Goal: Task Accomplishment & Management: Complete application form

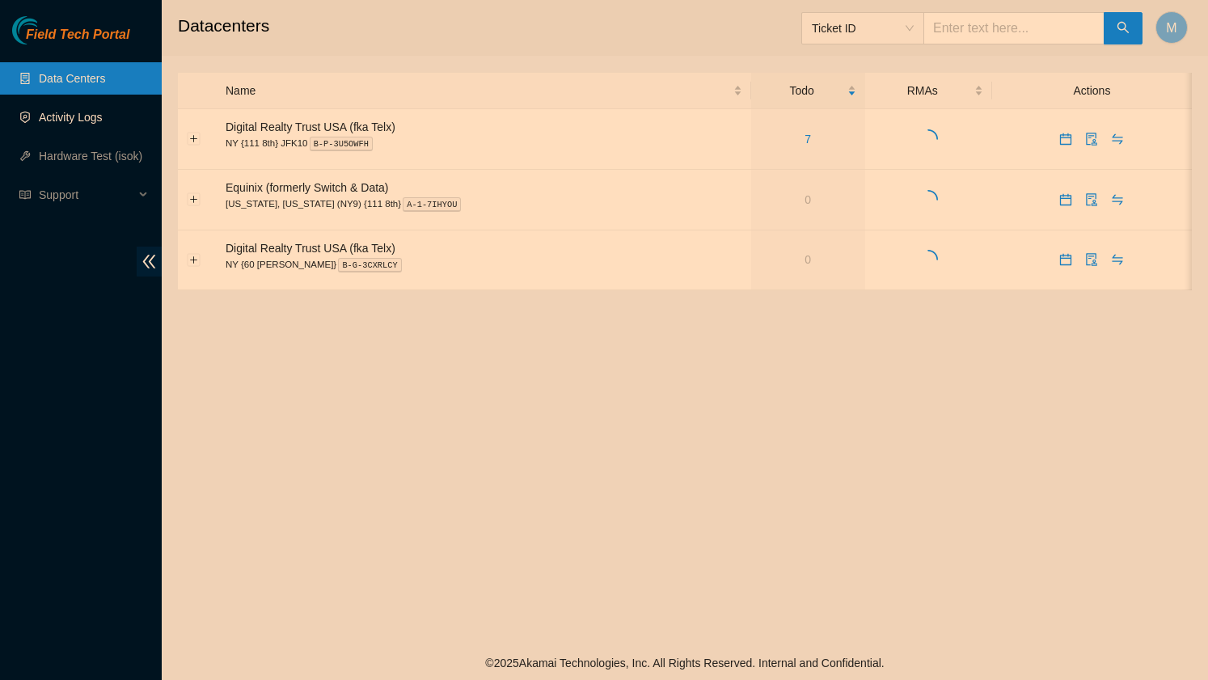
click at [61, 115] on link "Activity Logs" at bounding box center [71, 117] width 64 height 13
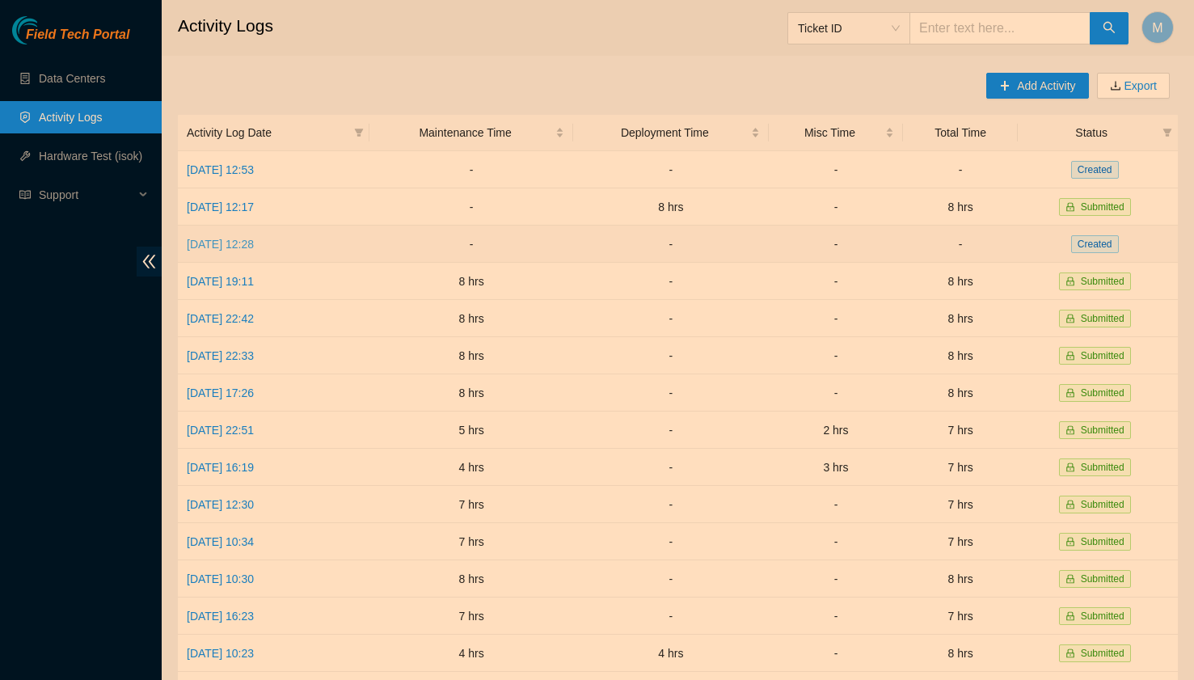
click at [254, 248] on link "[DATE] 12:28" at bounding box center [220, 244] width 67 height 13
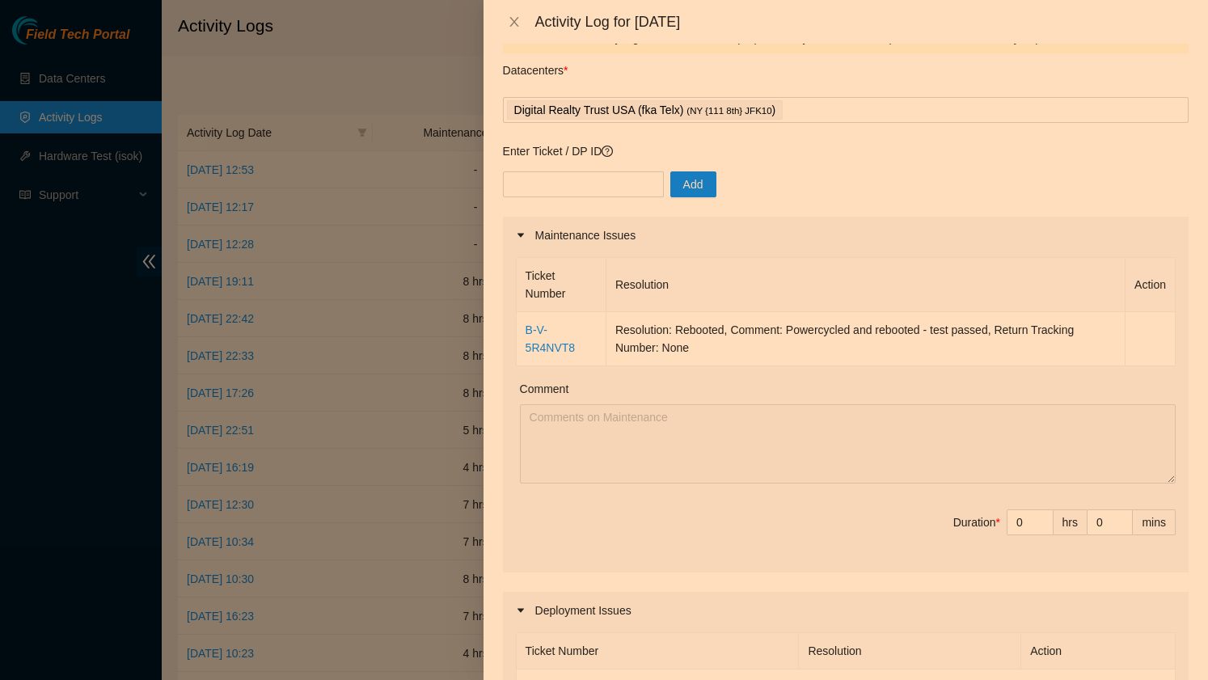
scroll to position [6, 0]
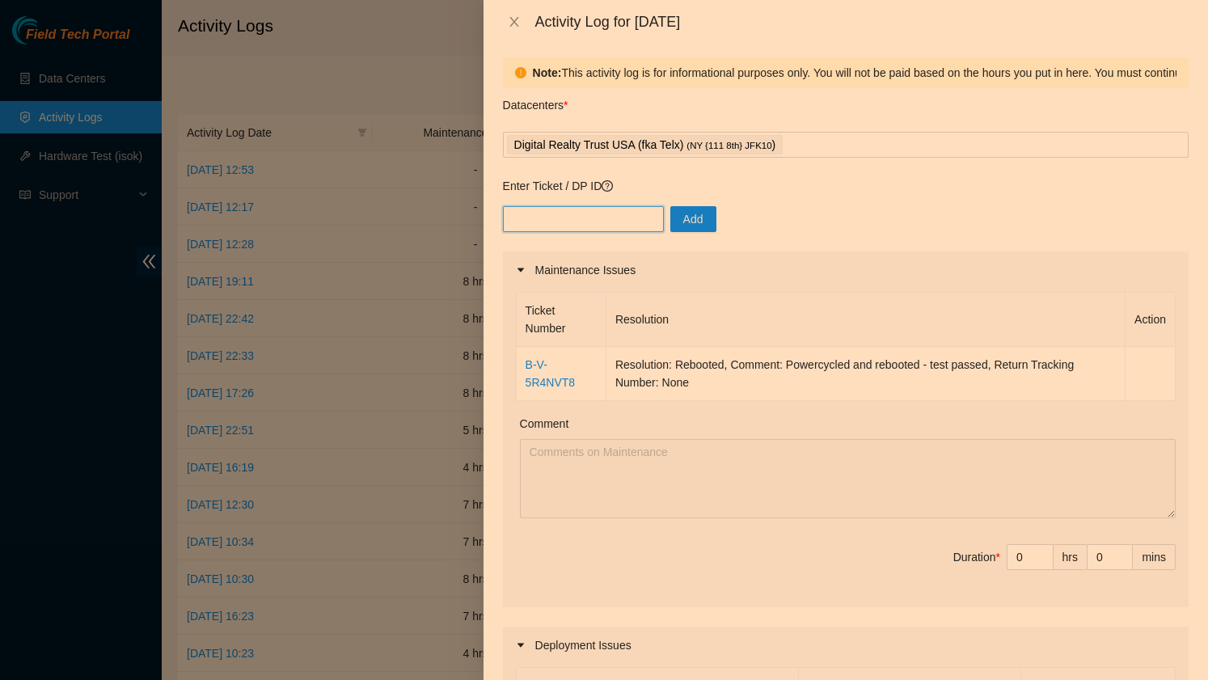
click at [523, 217] on input "text" at bounding box center [583, 219] width 161 height 26
drag, startPoint x: 579, startPoint y: 381, endPoint x: 517, endPoint y: 372, distance: 62.9
click at [517, 372] on td "B-V-5R4NVT8" at bounding box center [562, 374] width 90 height 54
copy link "B-V-5R4NVT8"
click at [550, 214] on input "text" at bounding box center [583, 219] width 161 height 26
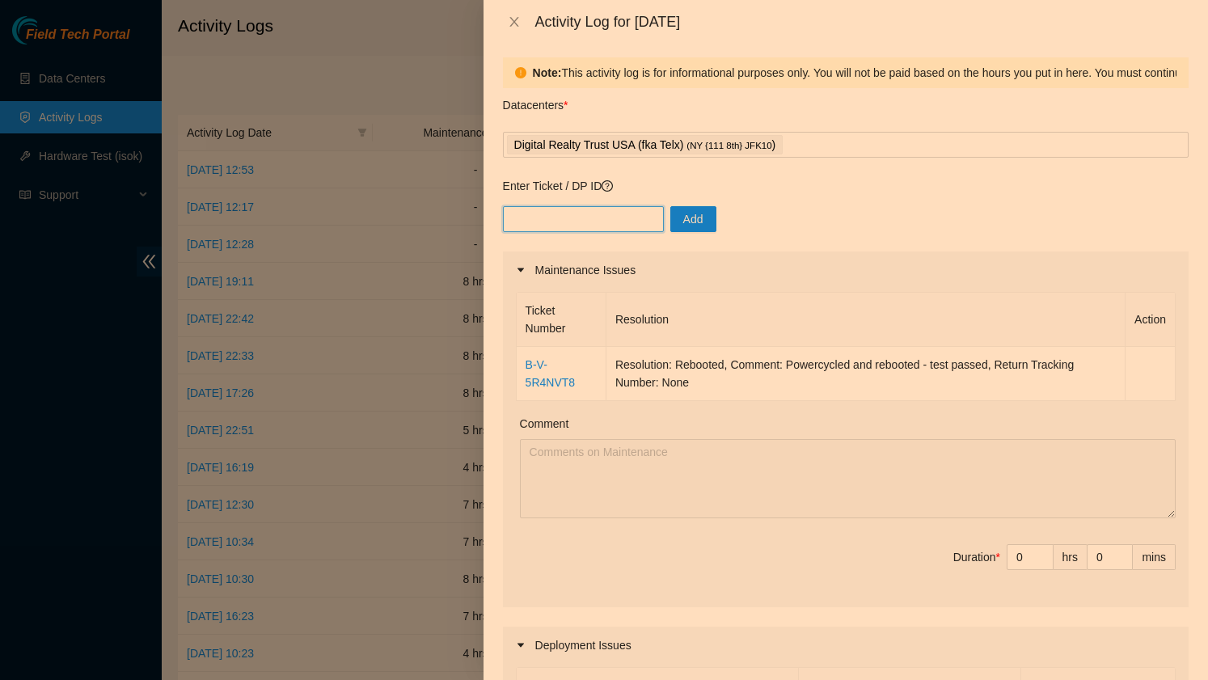
paste input "B-V-5R4NVT8"
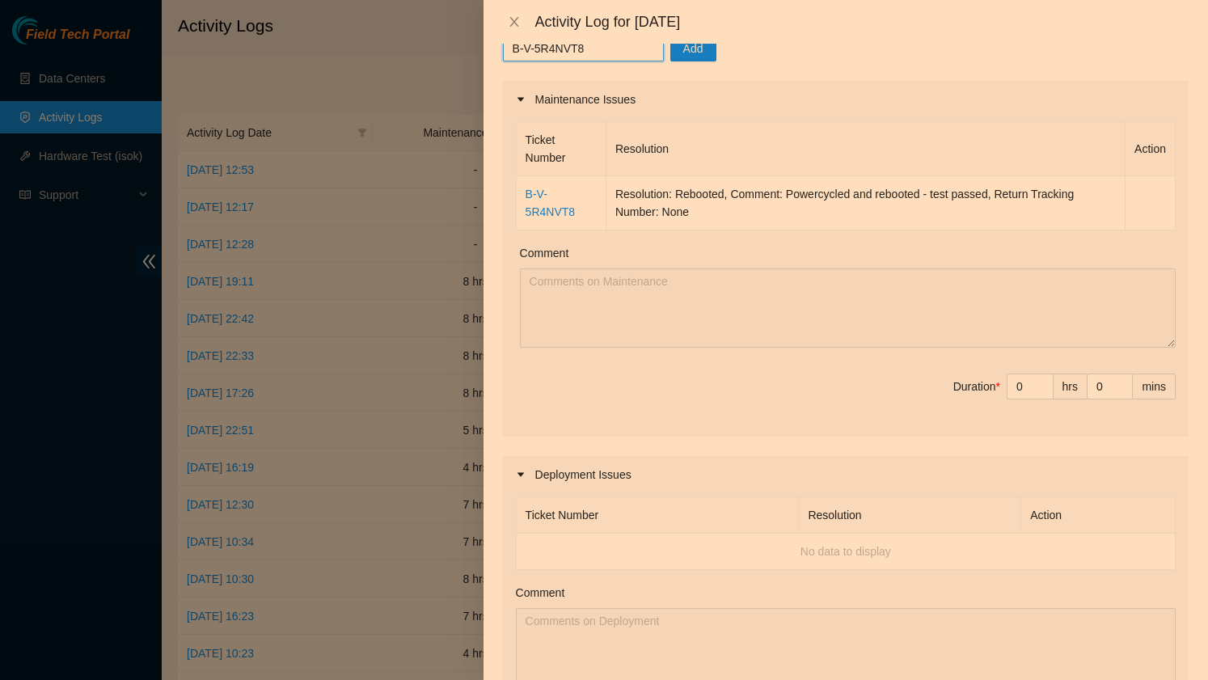
scroll to position [201, 0]
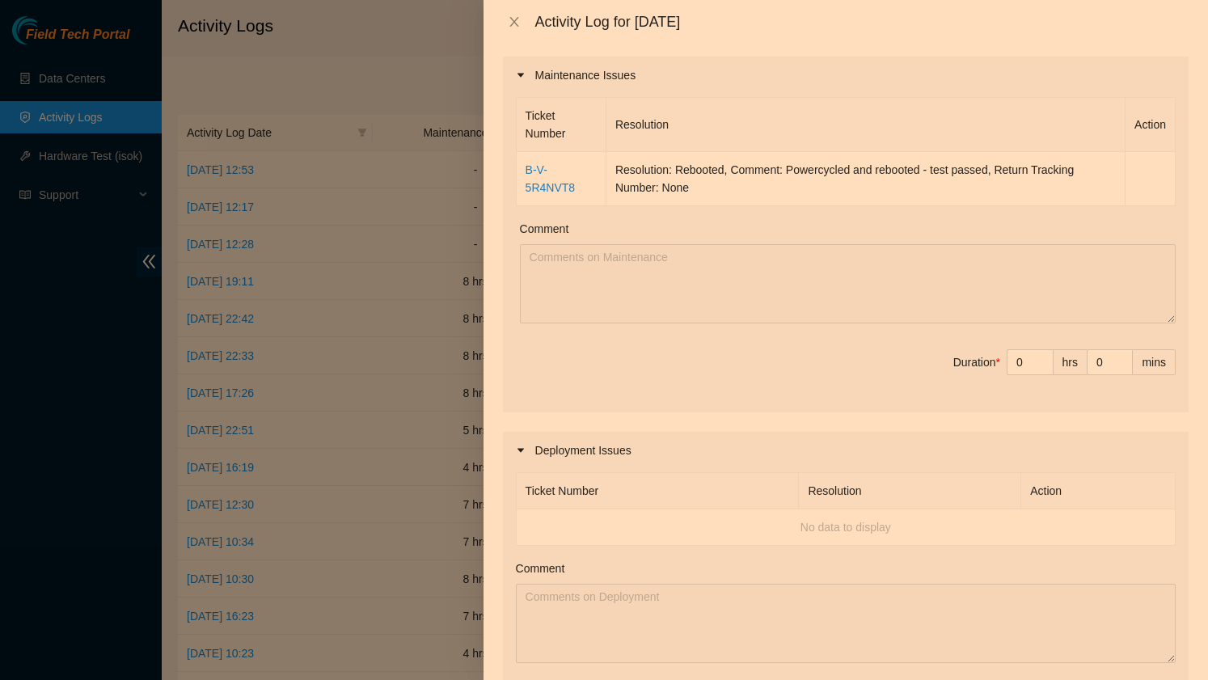
type input "B-V-5R4NVT8"
click at [1044, 360] on span "Decrease Value" at bounding box center [1044, 367] width 18 height 15
type input "1"
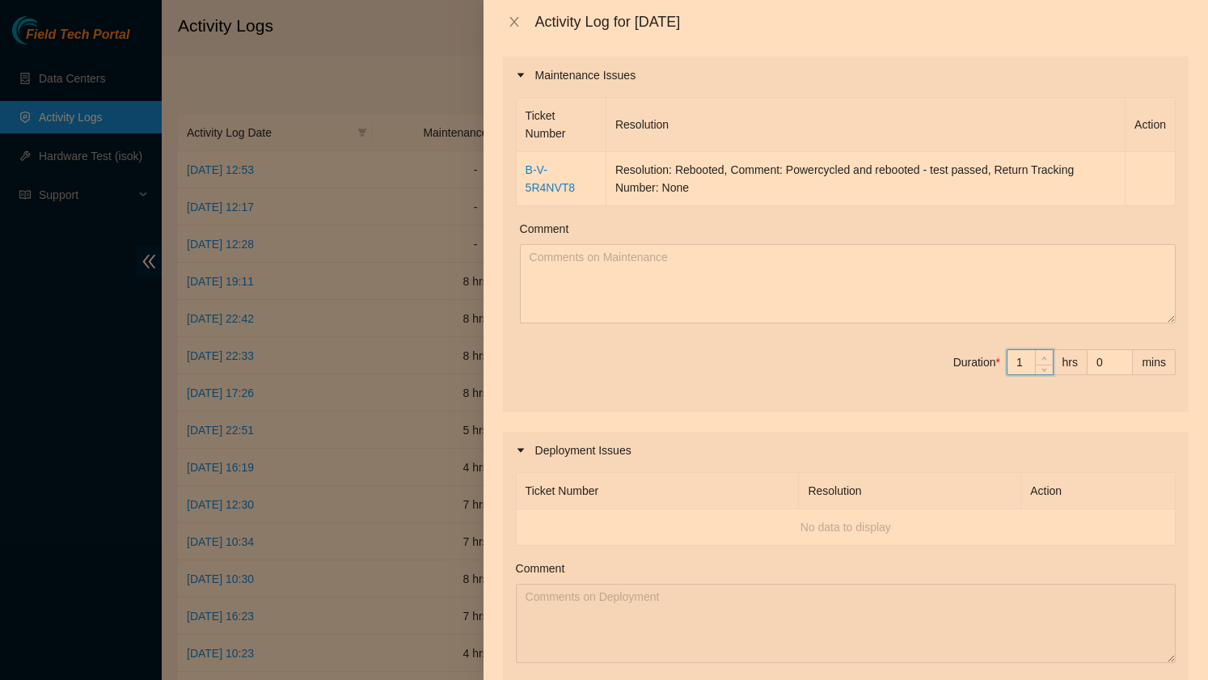
click at [1044, 354] on span "up" at bounding box center [1045, 358] width 10 height 10
type input "2"
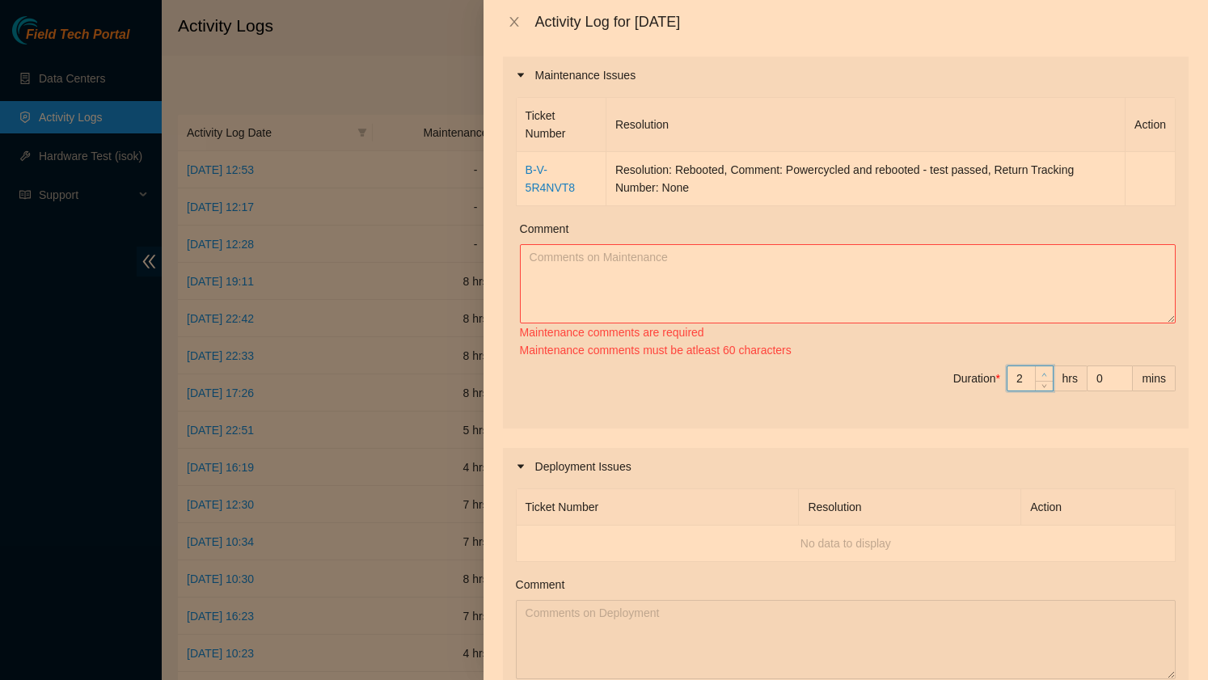
click at [1044, 354] on div "Ticket Number Resolution Action B-V-5R4NVT8 Resolution: Rebooted, Comment: Powe…" at bounding box center [846, 261] width 686 height 335
click at [1044, 354] on div "Maintenance comments are required Maintenance comments must be atleast 30 chara…" at bounding box center [848, 341] width 656 height 36
type input "3"
click at [1043, 372] on icon "up" at bounding box center [1044, 375] width 6 height 6
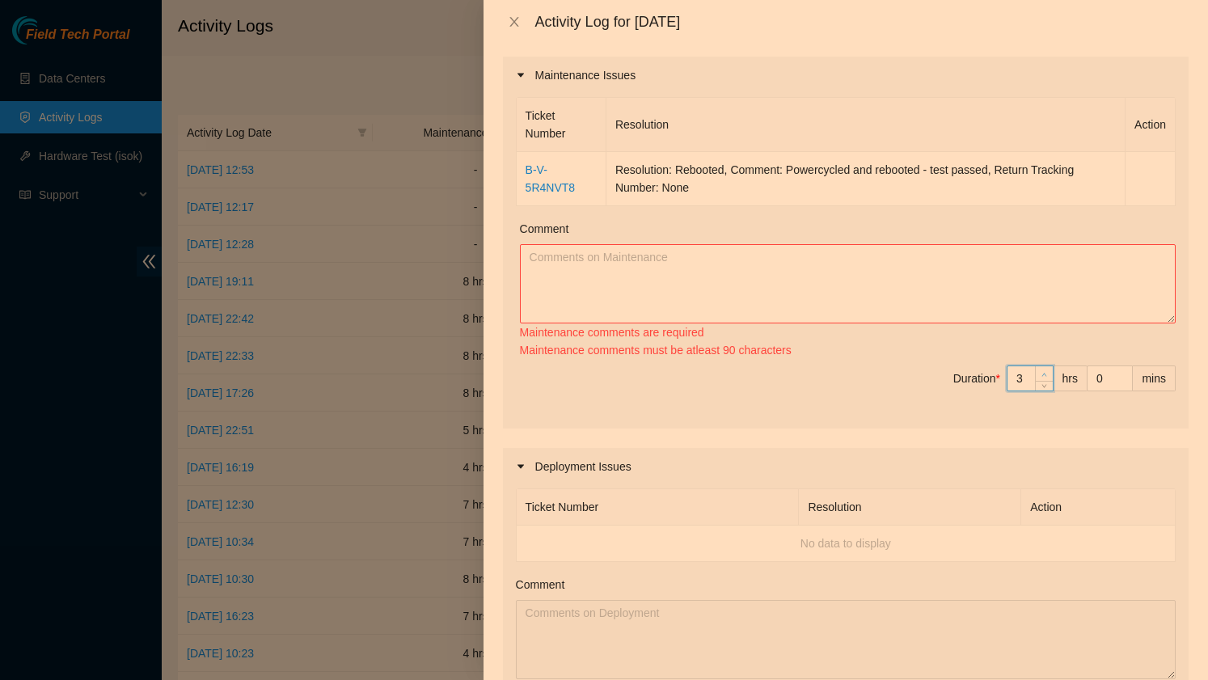
type input "4"
click at [1043, 372] on icon "up" at bounding box center [1044, 375] width 6 height 6
type input "5"
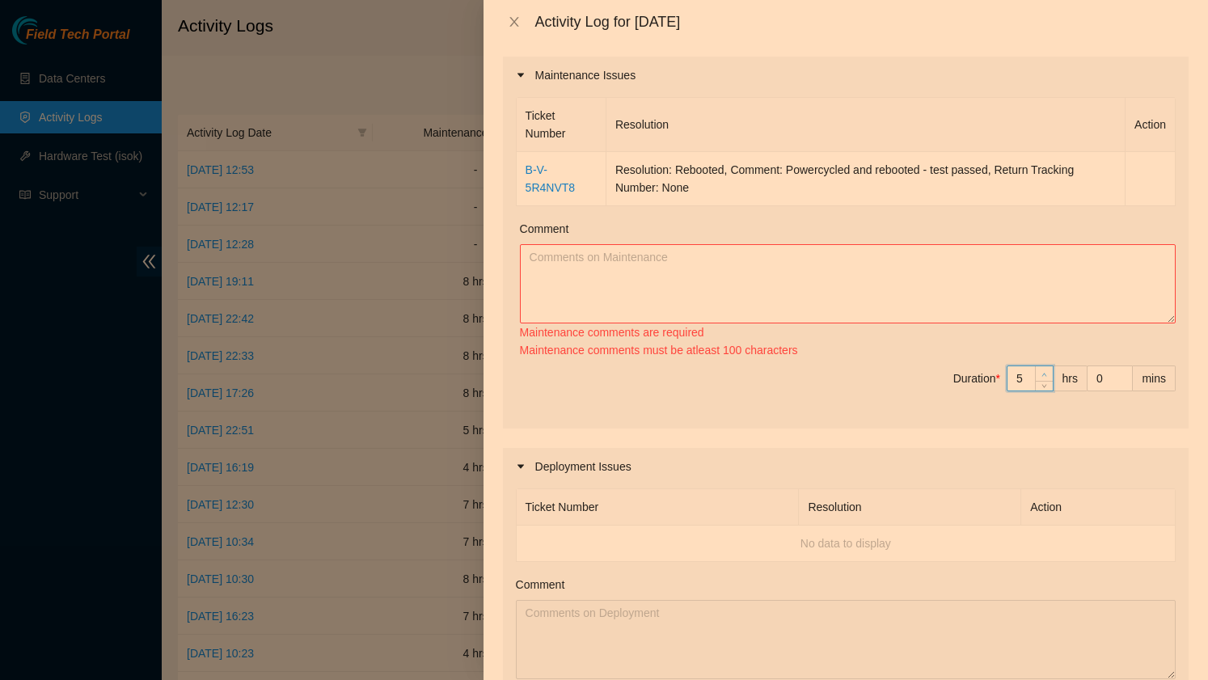
click at [1043, 372] on icon "up" at bounding box center [1044, 375] width 6 height 6
type input "6"
click at [1043, 372] on icon "up" at bounding box center [1044, 375] width 6 height 6
type input "7"
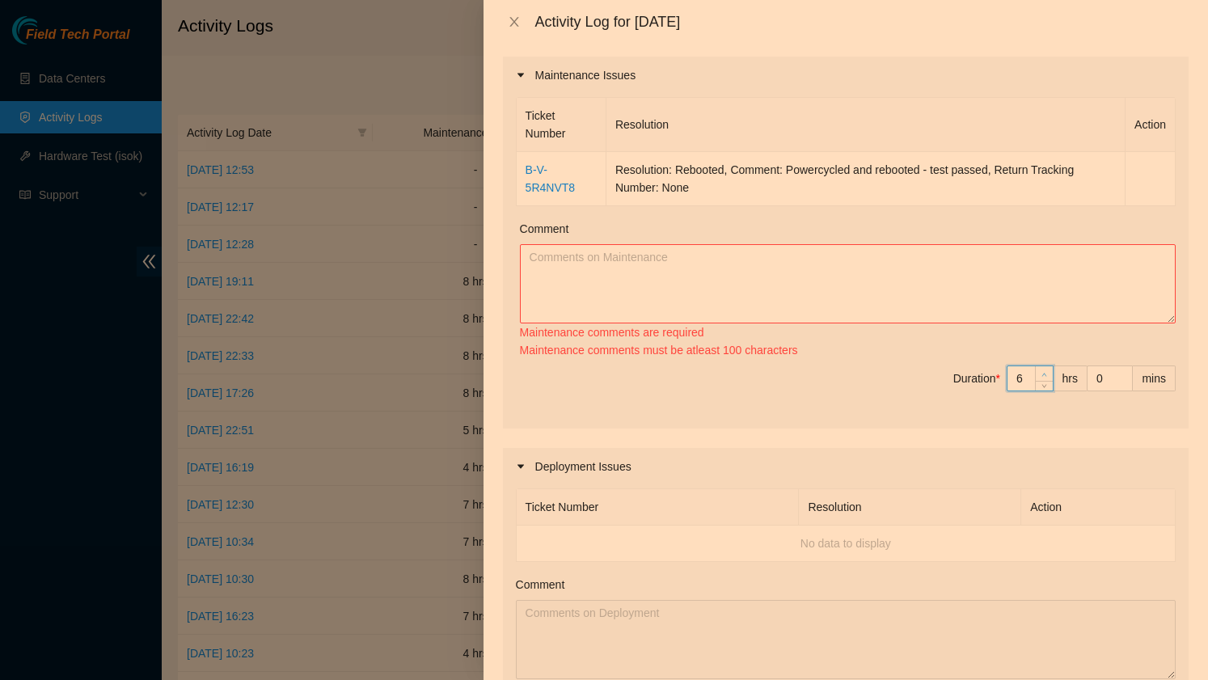
type input "7"
click at [1043, 372] on icon "up" at bounding box center [1044, 375] width 6 height 6
type input "8"
click at [1043, 372] on icon "up" at bounding box center [1044, 375] width 6 height 6
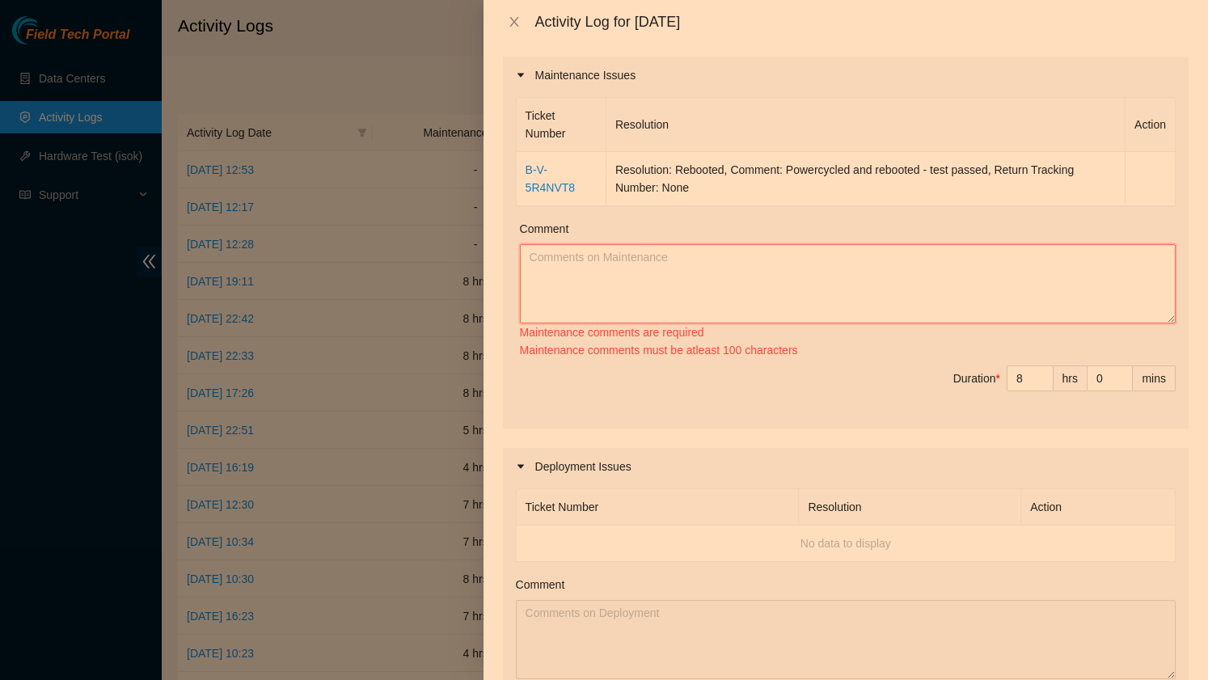
click at [589, 272] on textarea "Comment" at bounding box center [848, 283] width 656 height 79
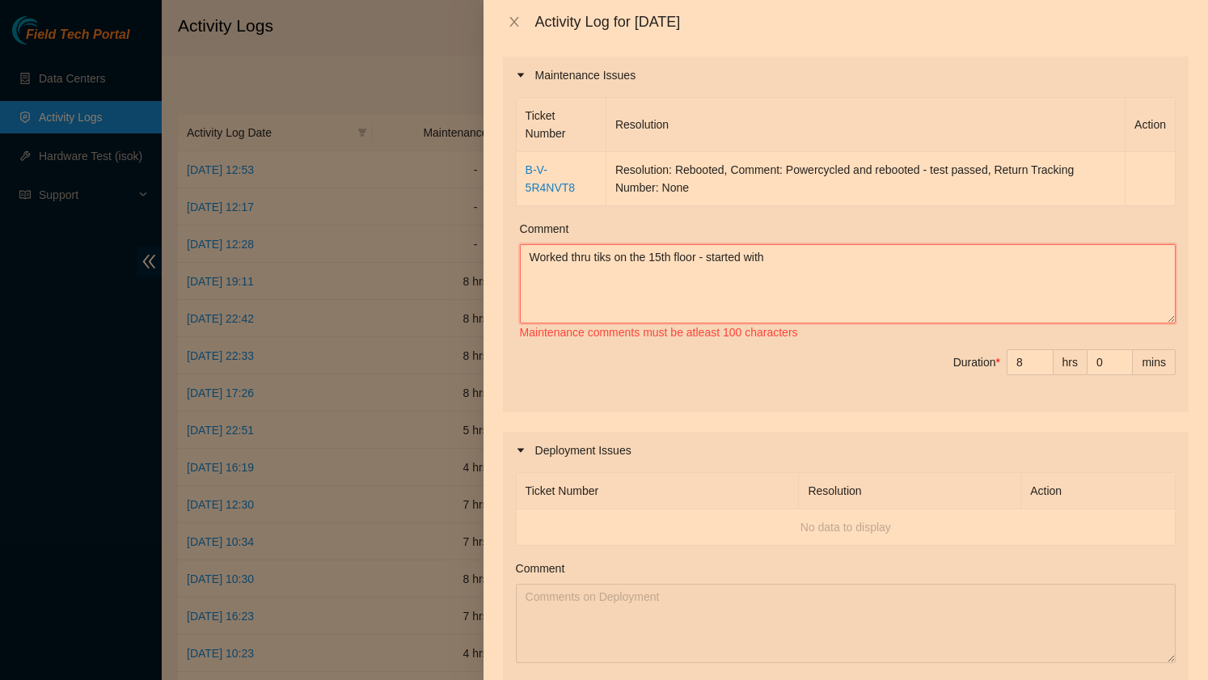
paste textarea "B-V-5R4NVT8"
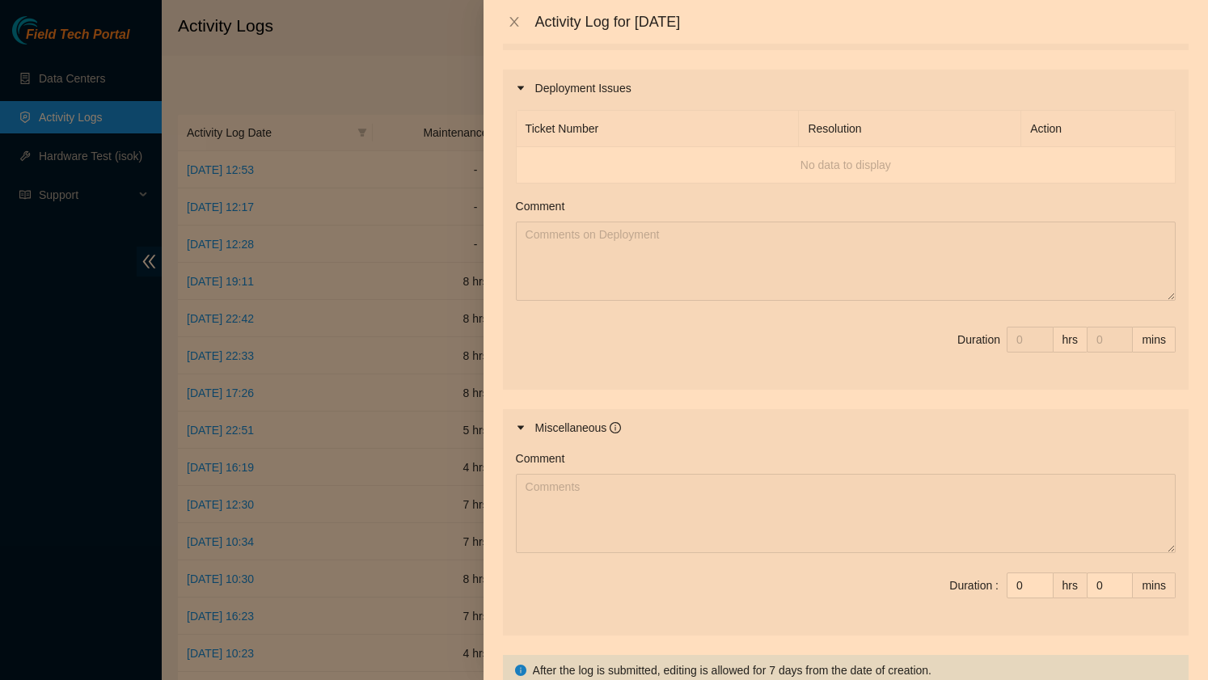
scroll to position [695, 0]
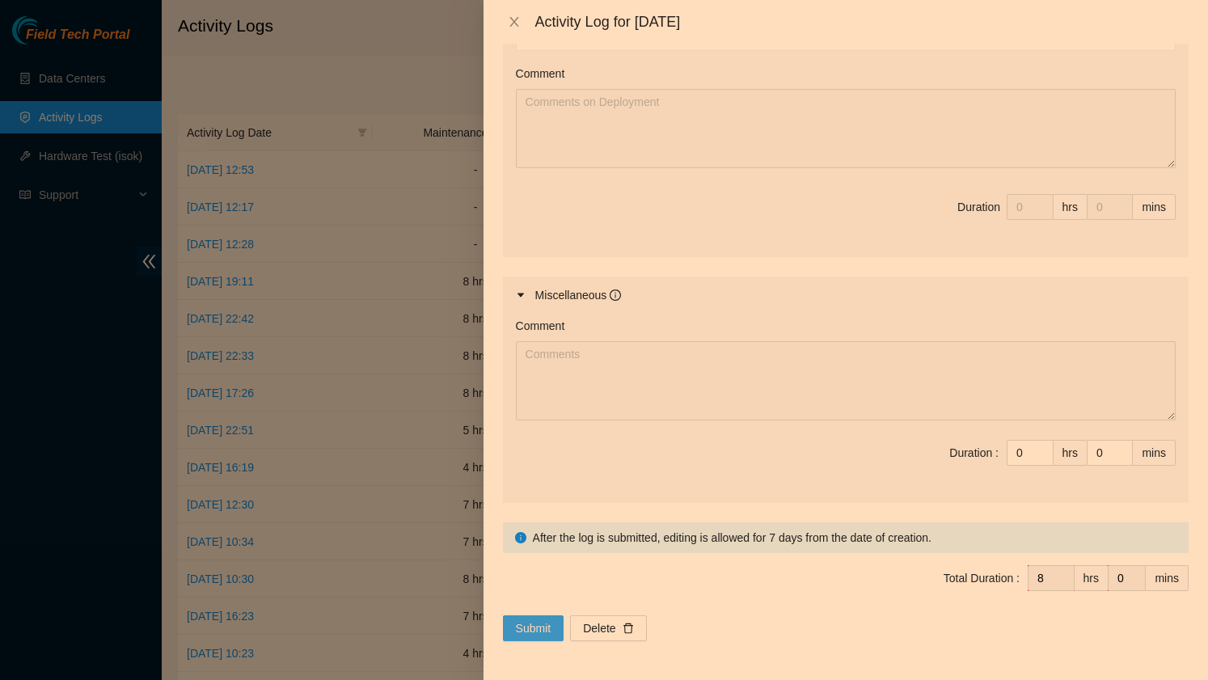
type textarea "Worked thru tiks on the 15th floor - started with B-V-5R4NVT8 and worked with P…"
click at [532, 630] on span "Submit" at bounding box center [534, 628] width 36 height 18
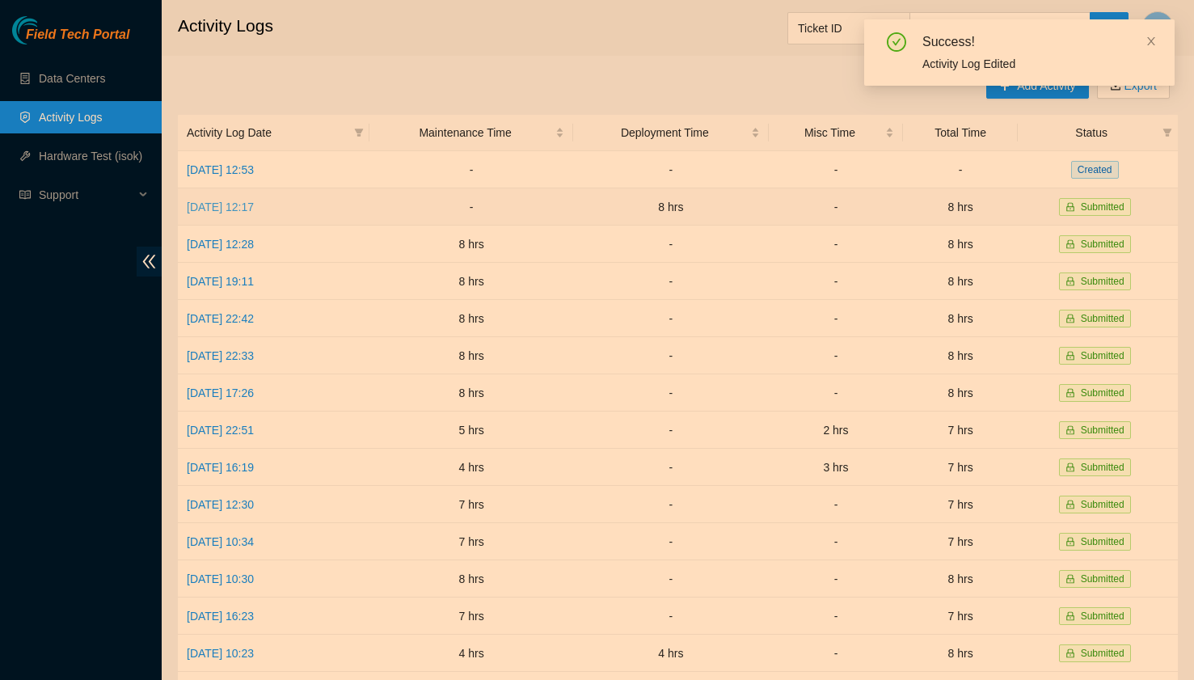
click at [254, 206] on link "[DATE] 12:17" at bounding box center [220, 207] width 67 height 13
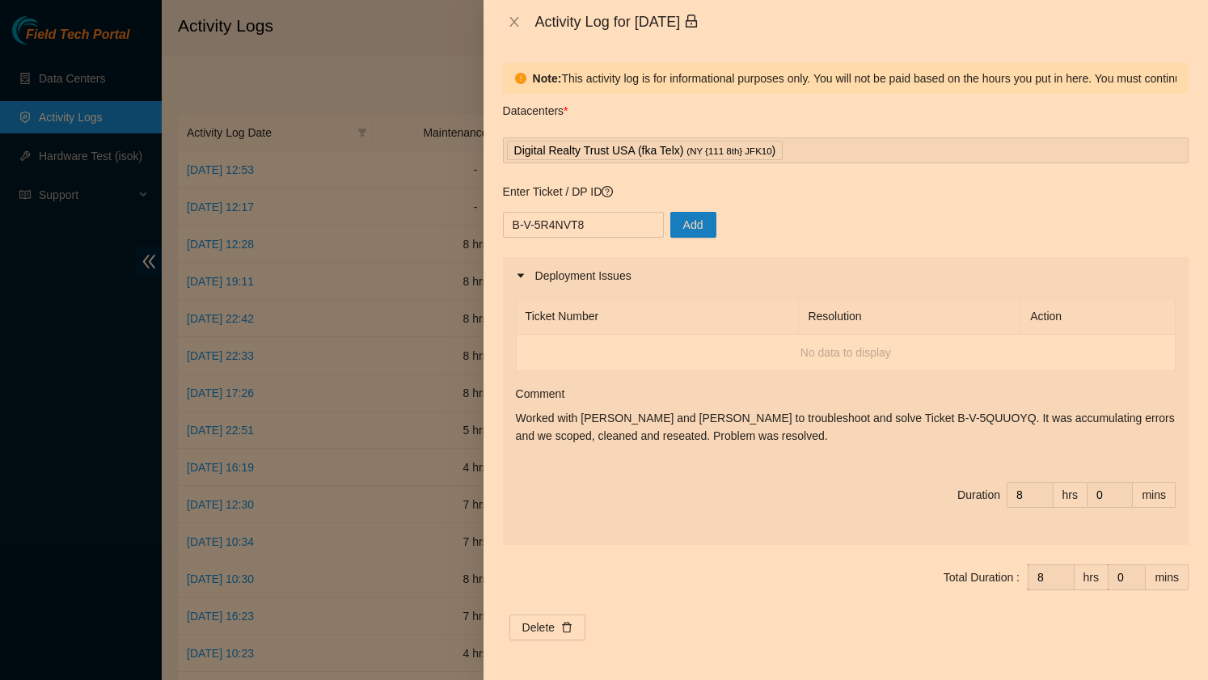
click at [626, 348] on td "No data to display" at bounding box center [846, 353] width 659 height 36
click at [590, 229] on input "B-V-5R4NVT8" at bounding box center [583, 225] width 161 height 26
click at [295, 76] on div at bounding box center [604, 340] width 1208 height 680
click at [525, 24] on div "Activity Log for [DATE]" at bounding box center [846, 22] width 686 height 18
click at [513, 23] on icon "close" at bounding box center [513, 22] width 9 height 10
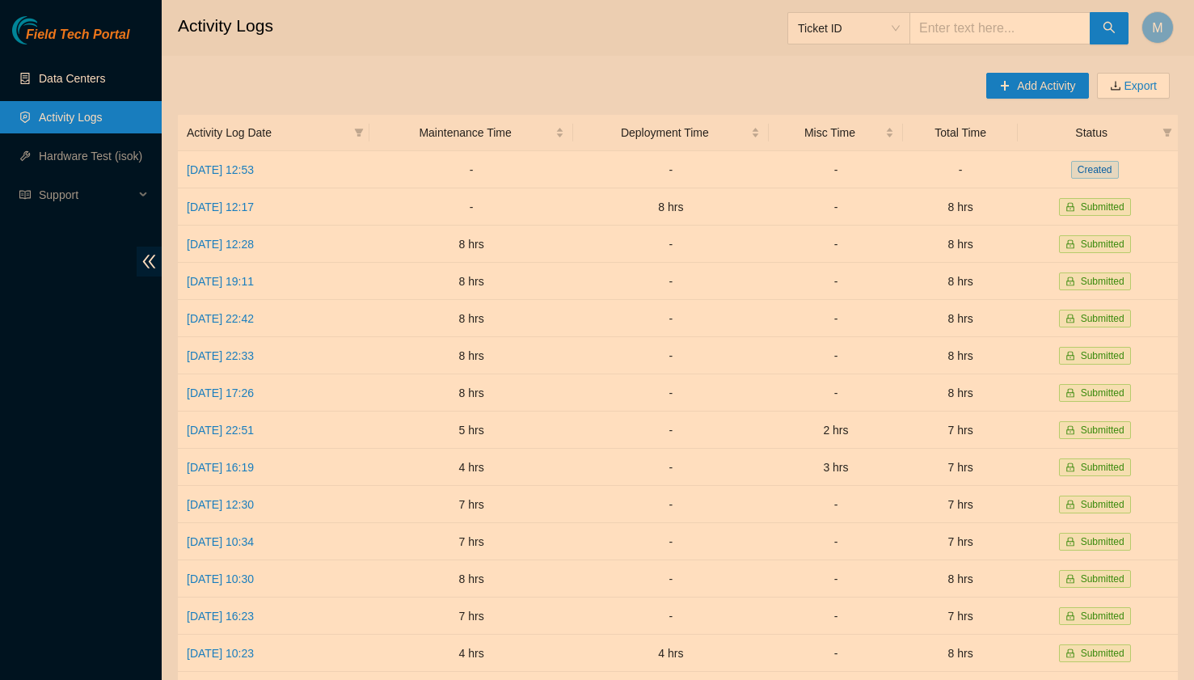
click at [99, 85] on link "Data Centers" at bounding box center [72, 78] width 66 height 13
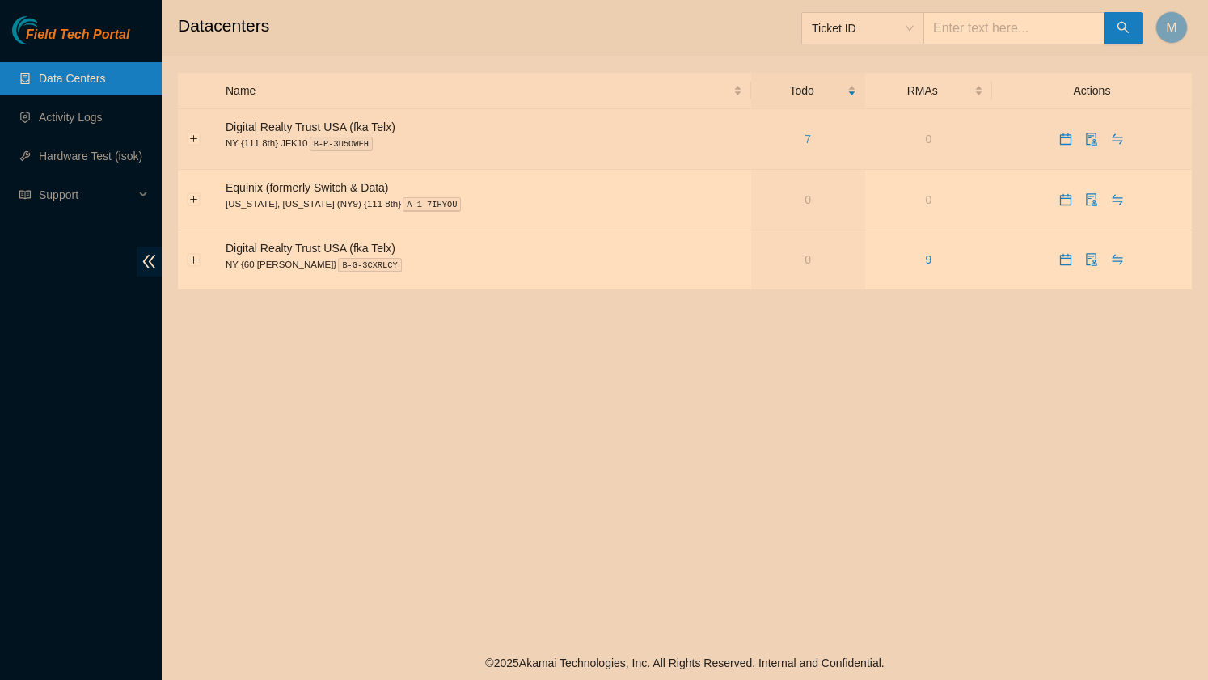
click at [804, 138] on link "7" at bounding box center [807, 139] width 6 height 13
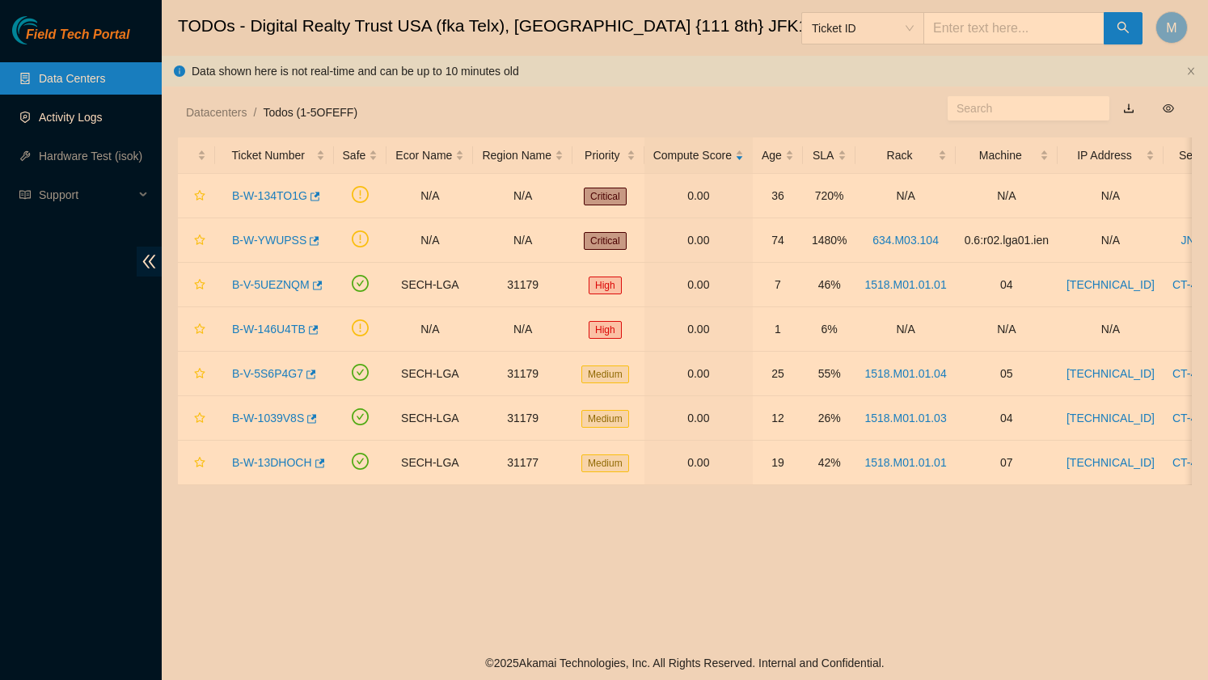
click at [81, 118] on link "Activity Logs" at bounding box center [71, 117] width 64 height 13
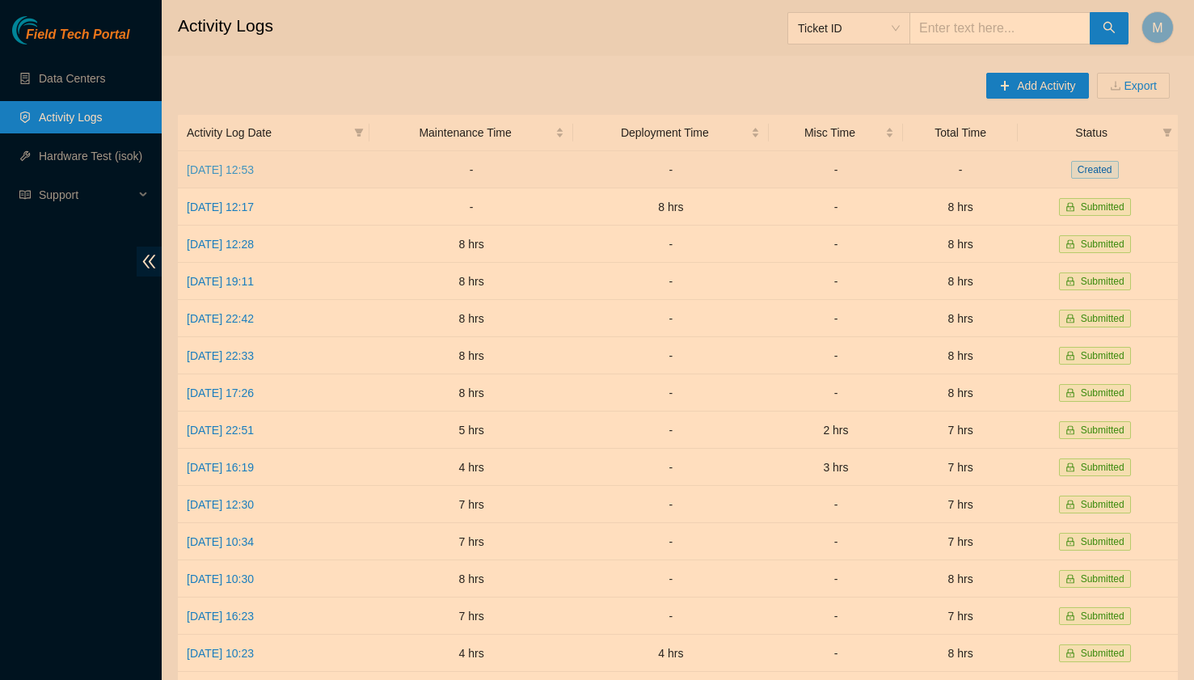
click at [254, 167] on link "[DATE] 12:53" at bounding box center [220, 169] width 67 height 13
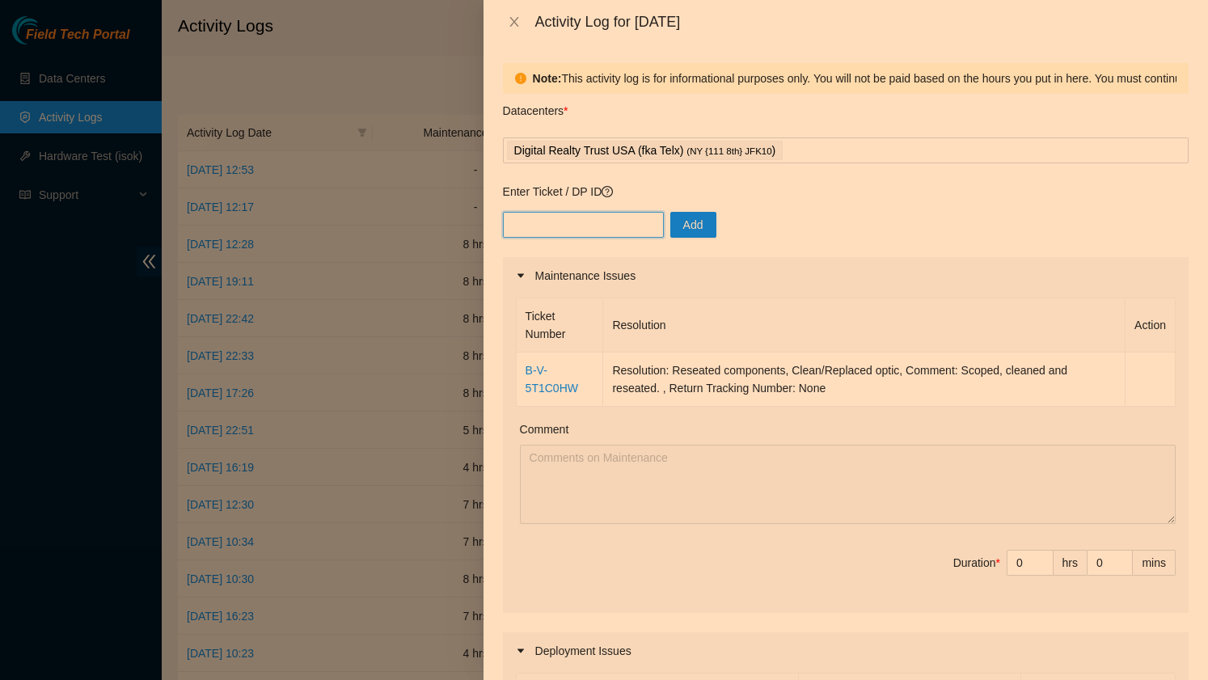
click at [593, 228] on input "text" at bounding box center [583, 225] width 161 height 26
click at [670, 410] on div "Ticket Number Resolution Action B-V-5T1C0HW Resolution: Reseated components, Cl…" at bounding box center [846, 453] width 686 height 319
click at [511, 23] on icon "close" at bounding box center [514, 21] width 13 height 13
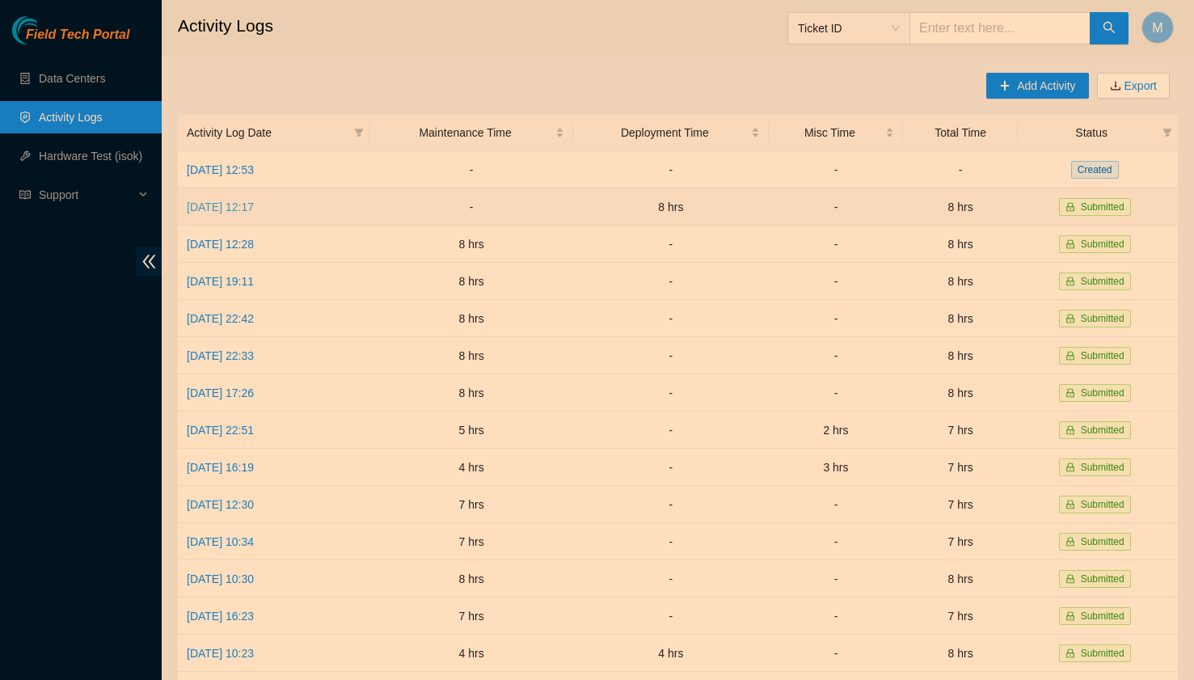
click at [247, 205] on link "[DATE] 12:17" at bounding box center [220, 207] width 67 height 13
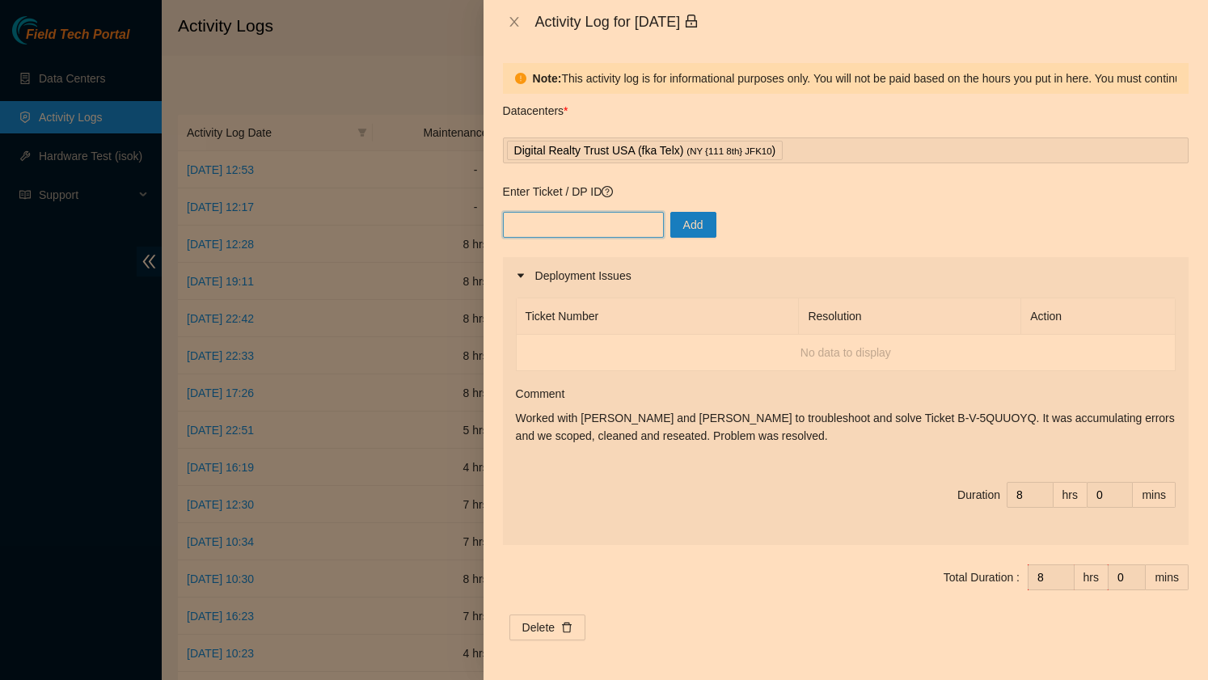
click at [580, 226] on input "text" at bounding box center [583, 225] width 161 height 26
click at [513, 24] on icon "close" at bounding box center [514, 21] width 13 height 13
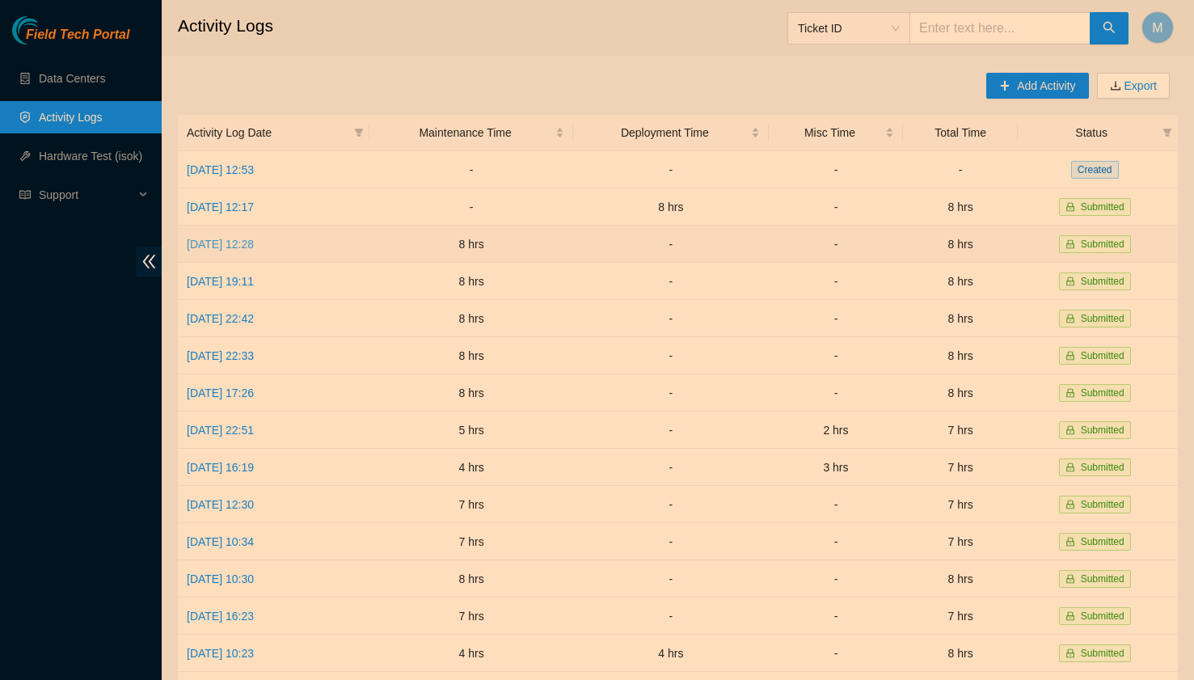
click at [254, 240] on link "[DATE] 12:28" at bounding box center [220, 244] width 67 height 13
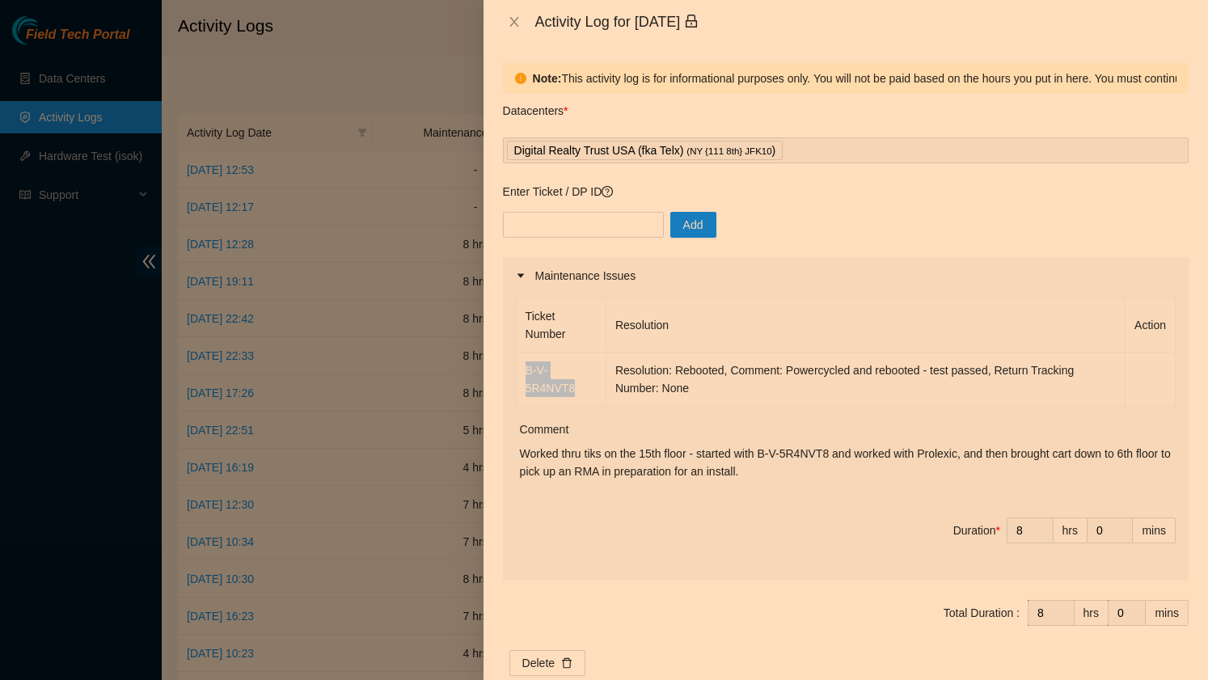
drag, startPoint x: 585, startPoint y: 386, endPoint x: 517, endPoint y: 378, distance: 68.5
click at [517, 378] on td "B-V-5R4NVT8" at bounding box center [562, 380] width 90 height 54
copy link "B-V-5R4NVT8"
click at [578, 222] on input "text" at bounding box center [583, 225] width 161 height 26
type input "B-V-5R4NVT8"
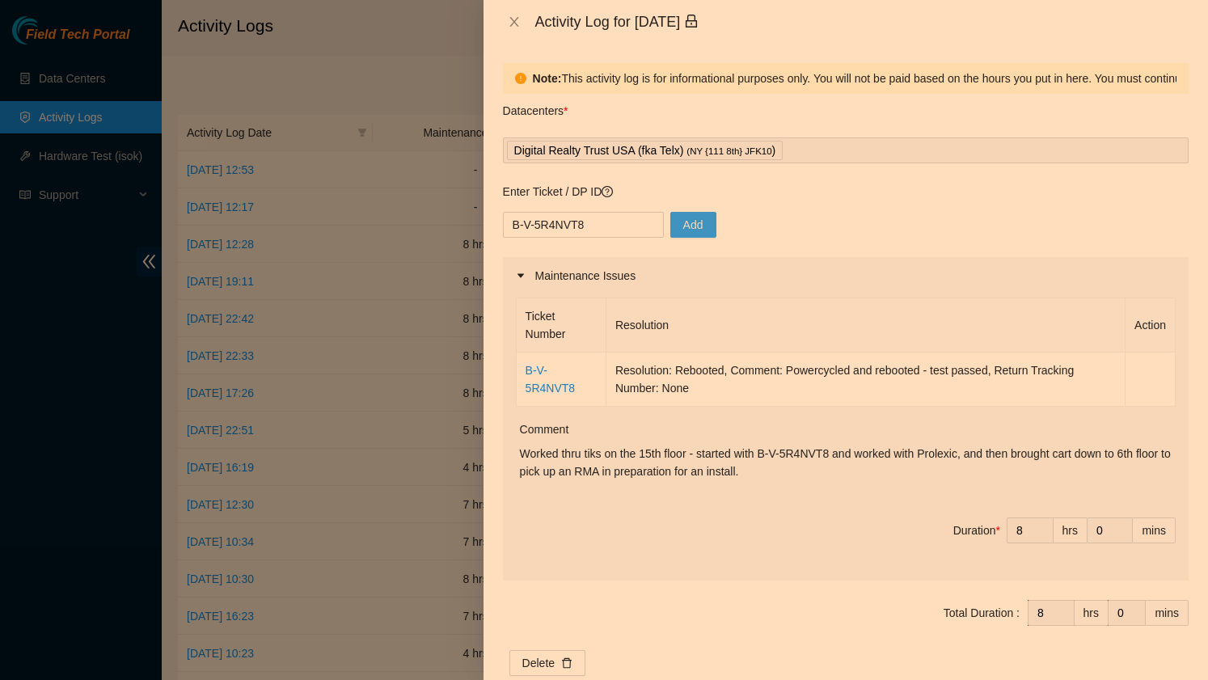
click at [685, 230] on span "Add" at bounding box center [693, 225] width 20 height 18
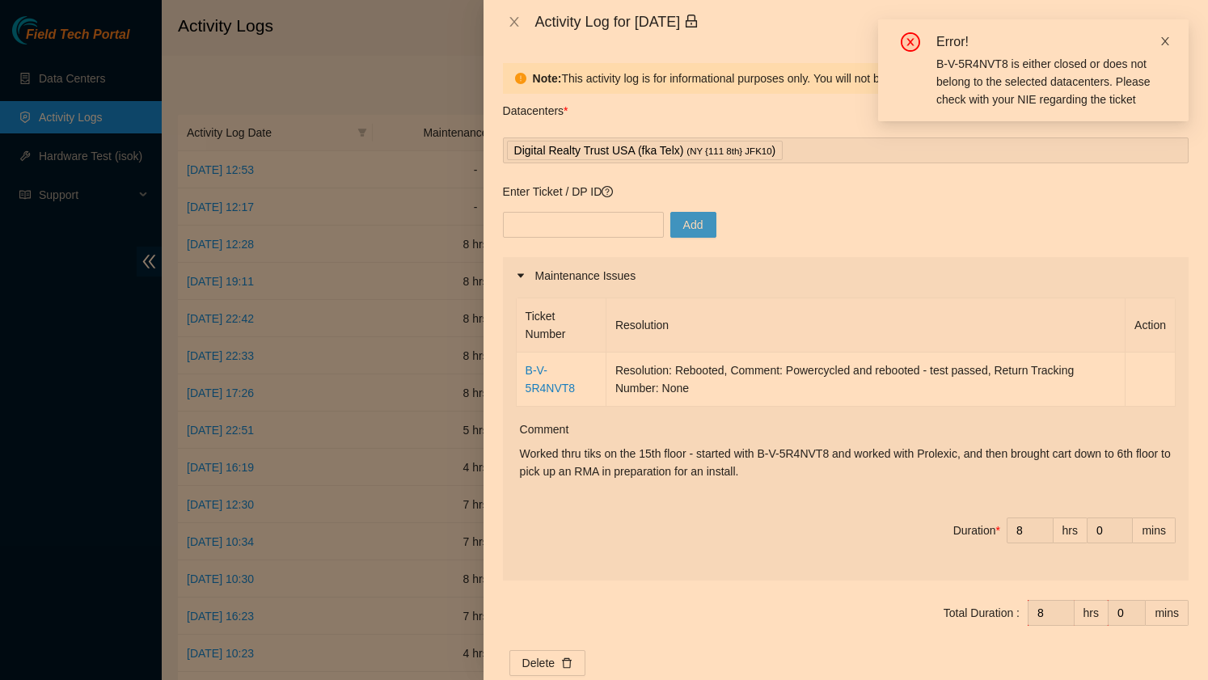
click at [1164, 39] on icon "close" at bounding box center [1165, 41] width 8 height 8
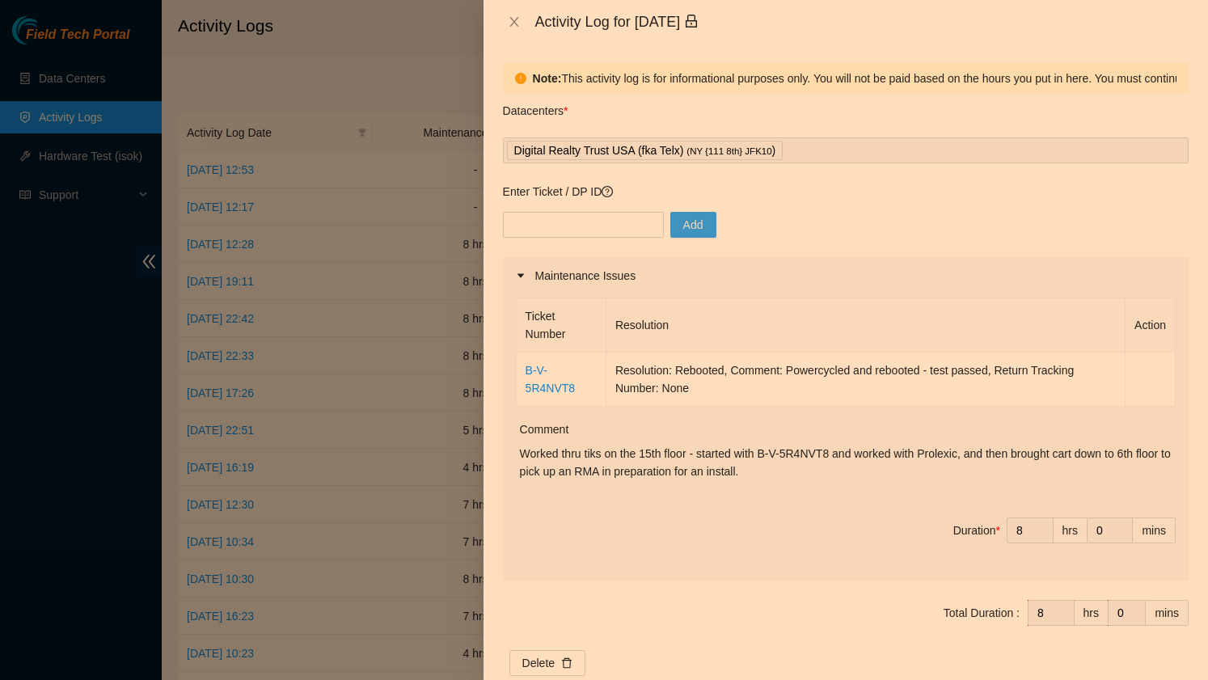
scroll to position [35, 0]
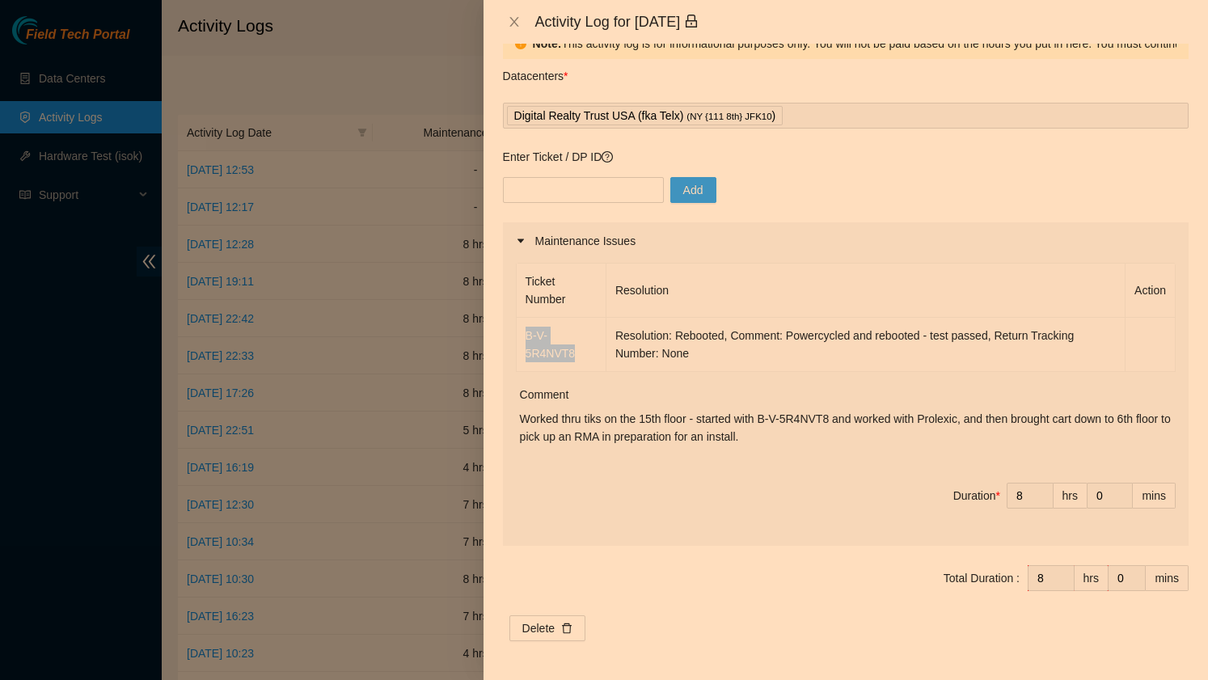
drag, startPoint x: 578, startPoint y: 353, endPoint x: 523, endPoint y: 336, distance: 57.5
click at [523, 336] on td "B-V-5R4NVT8" at bounding box center [562, 345] width 90 height 54
copy link "B-V-5R4NVT8"
click at [525, 186] on input "text" at bounding box center [583, 190] width 161 height 26
paste input "B-V-5R4NVT8"
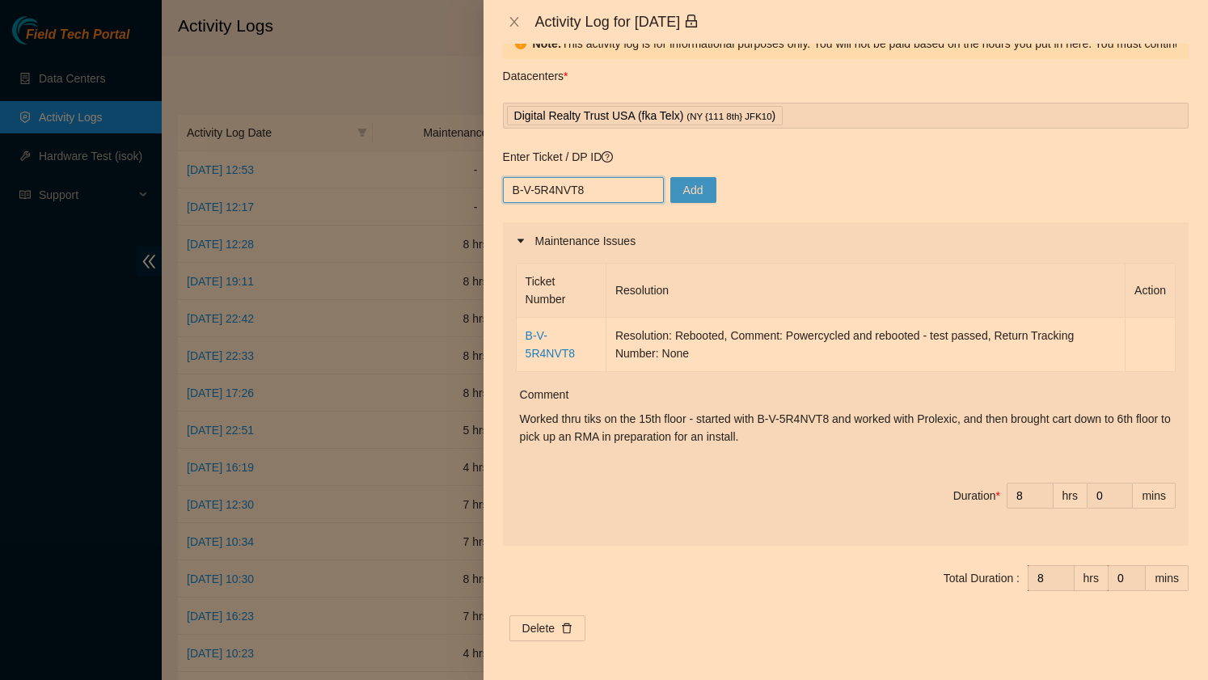
type input "B-V-5R4NVT8"
click at [683, 189] on span "Add" at bounding box center [693, 190] width 20 height 18
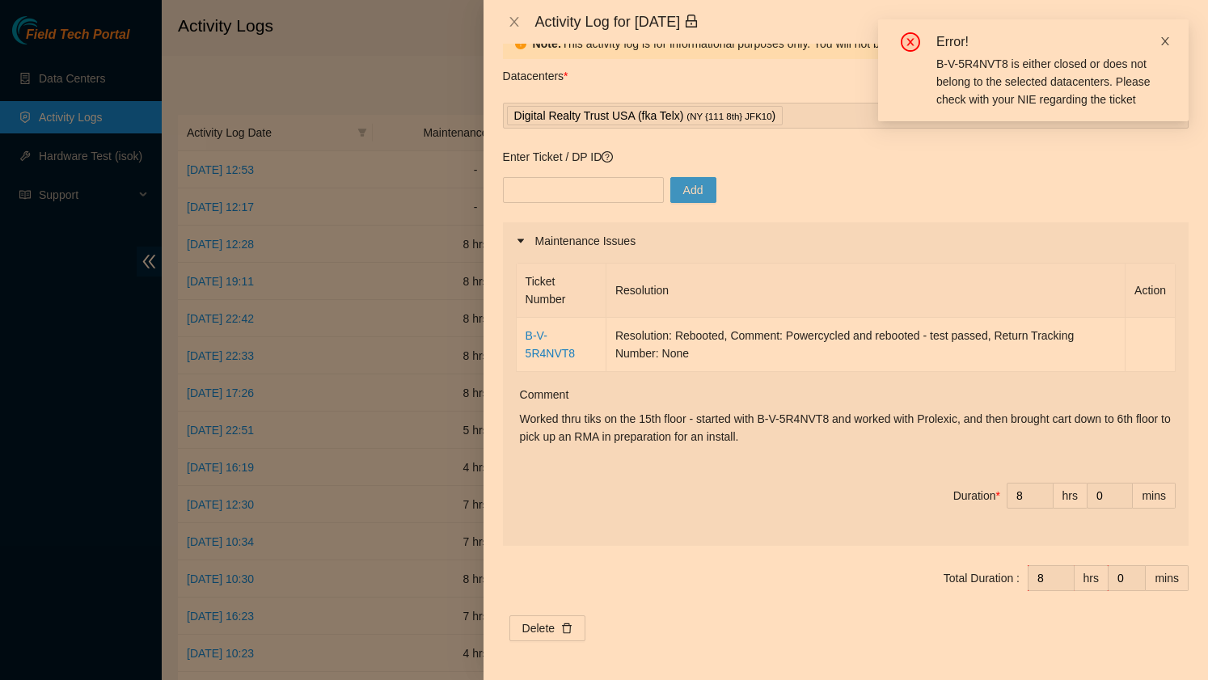
click at [1166, 43] on icon "close" at bounding box center [1165, 41] width 8 height 8
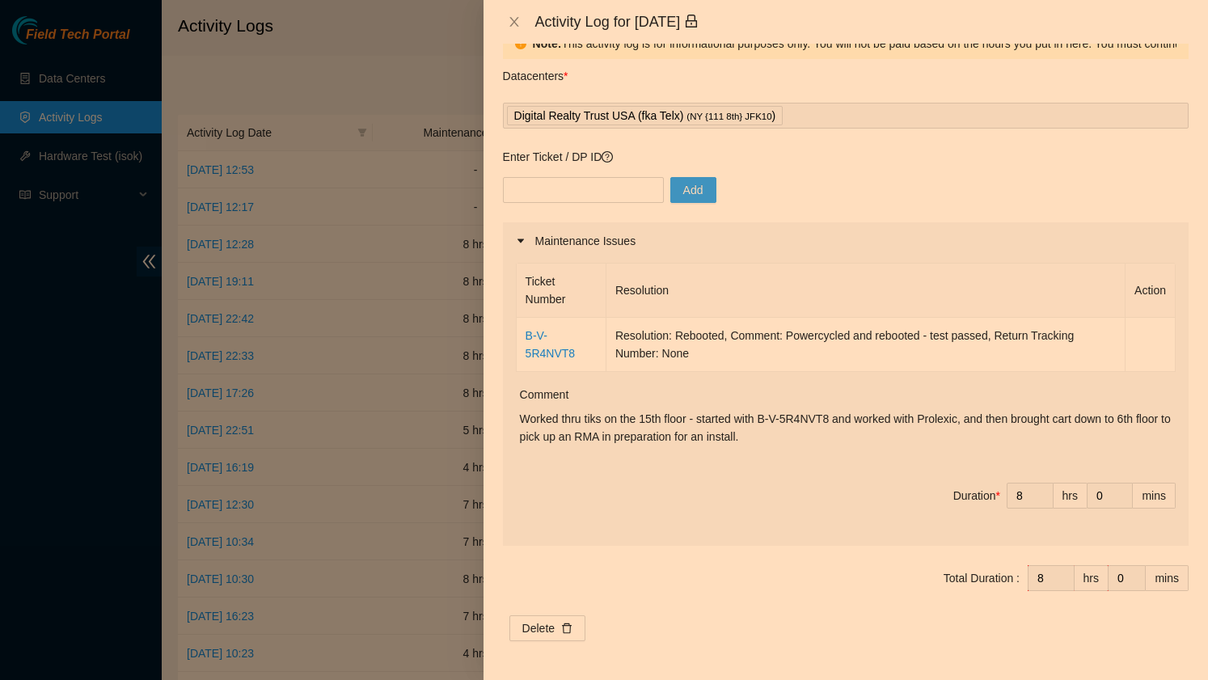
scroll to position [0, 0]
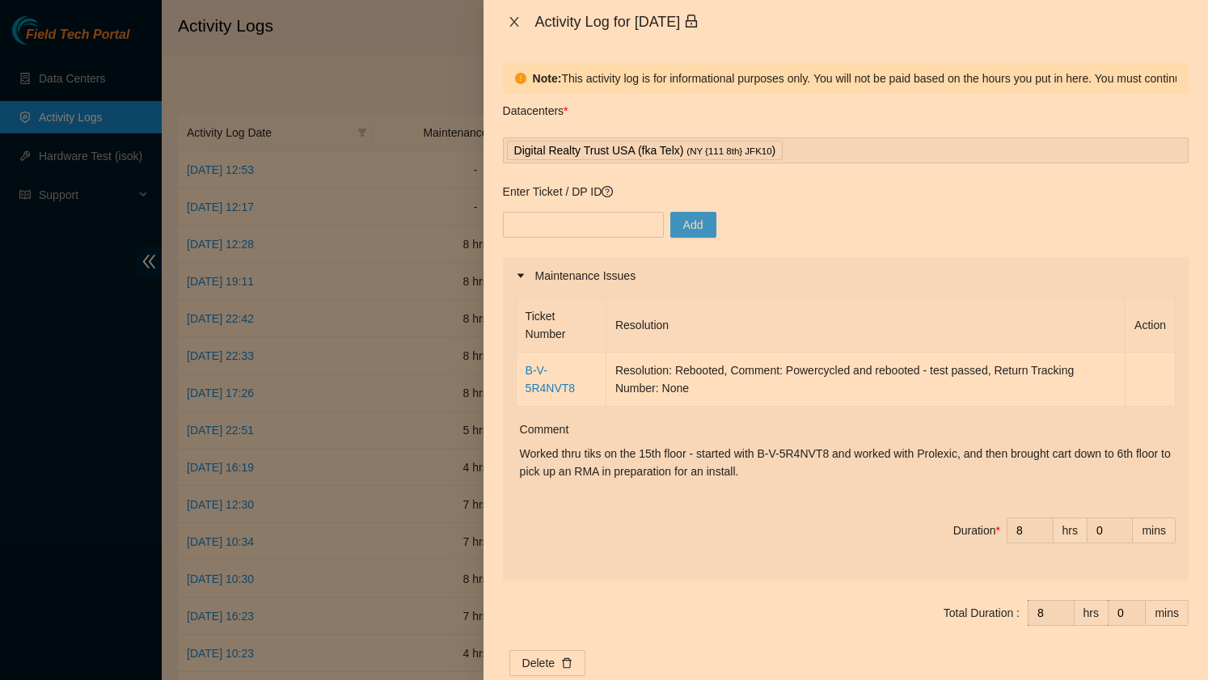
click at [517, 21] on icon "close" at bounding box center [514, 21] width 13 height 13
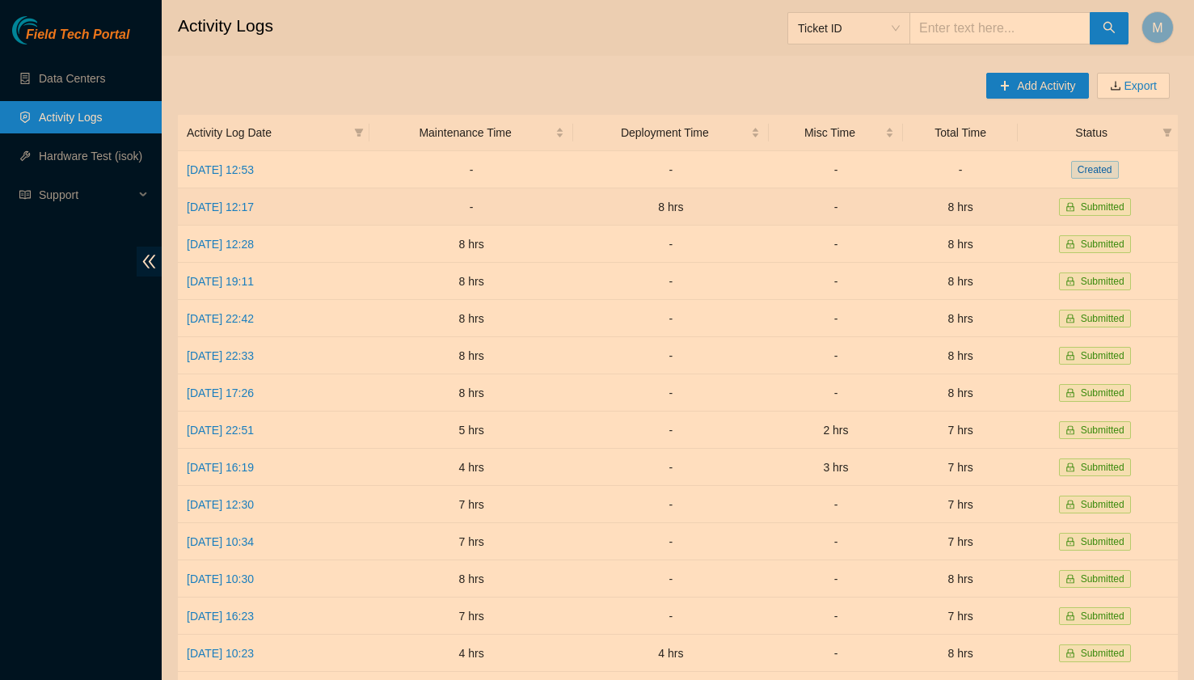
click at [292, 217] on td "[DATE] 12:17" at bounding box center [274, 206] width 192 height 37
click at [254, 208] on link "[DATE] 12:17" at bounding box center [220, 207] width 67 height 13
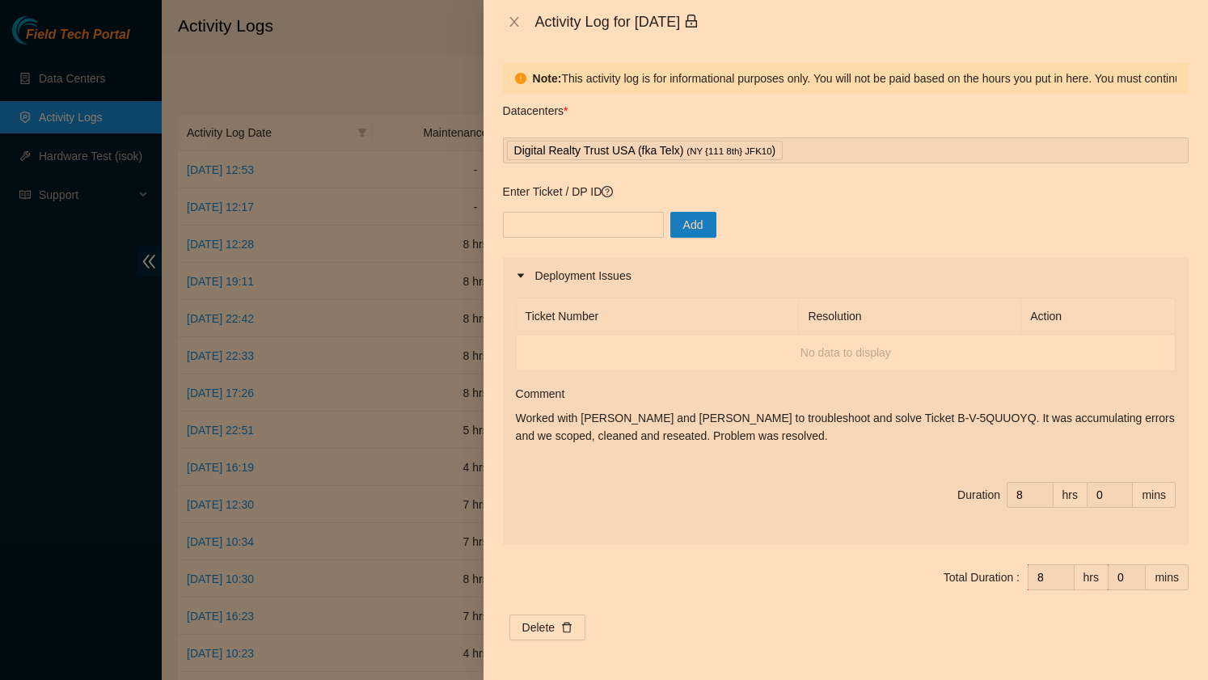
click at [692, 424] on p "Worked with [PERSON_NAME] and [PERSON_NAME] to troubleshoot and solve Ticket B-…" at bounding box center [846, 427] width 660 height 36
click at [509, 19] on icon "close" at bounding box center [514, 21] width 13 height 13
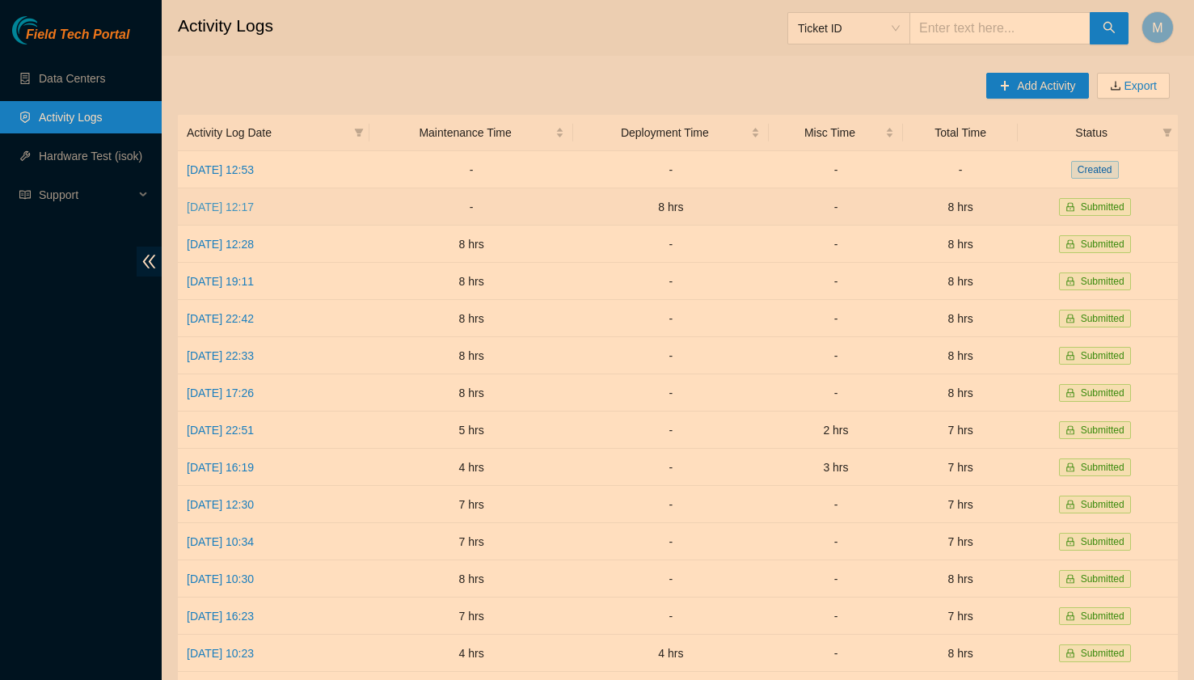
click at [254, 203] on link "[DATE] 12:17" at bounding box center [220, 207] width 67 height 13
